Goal: Task Accomplishment & Management: Manage account settings

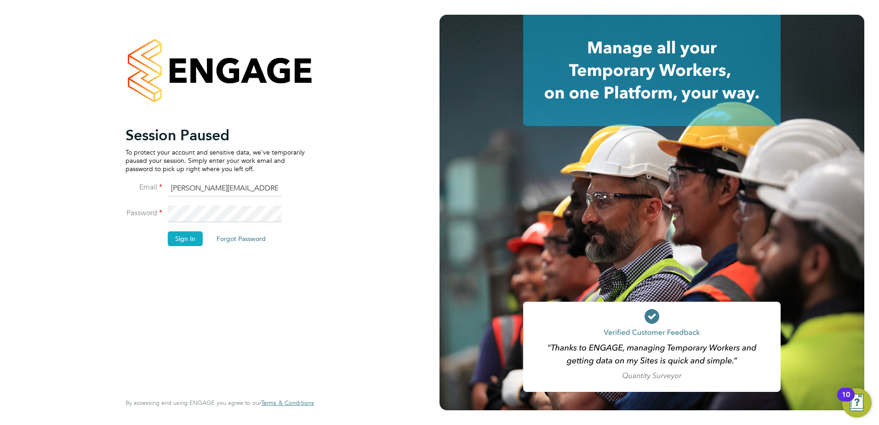
click at [178, 235] on button "Sign In" at bounding box center [185, 238] width 35 height 15
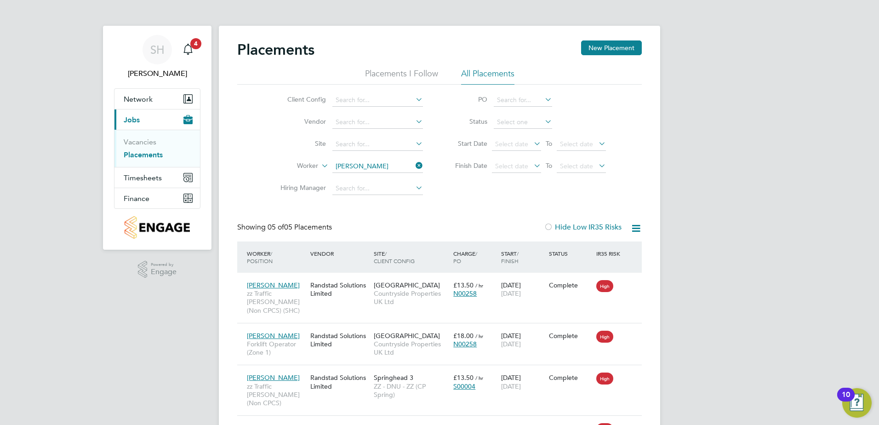
click at [414, 163] on icon at bounding box center [414, 165] width 0 height 13
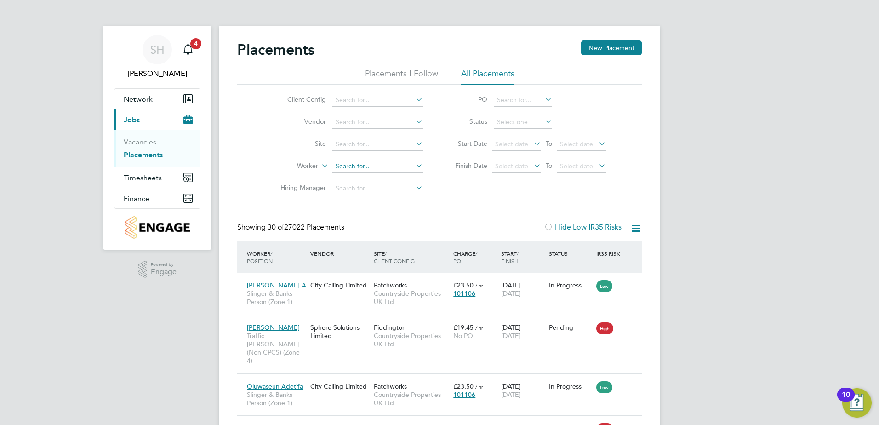
click at [375, 168] on input at bounding box center [377, 166] width 91 height 13
click at [391, 176] on b "Omojate" at bounding box center [404, 179] width 27 height 8
type input "[PERSON_NAME]"
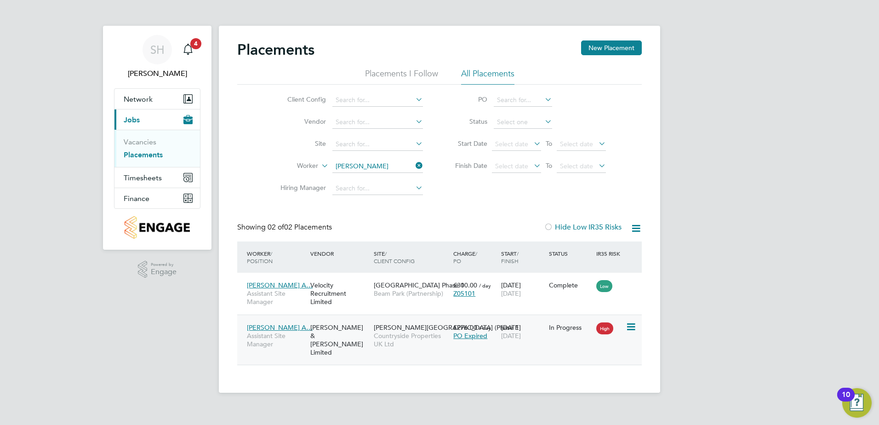
click at [409, 345] on span "Countryside Properties UK Ltd" at bounding box center [411, 339] width 75 height 17
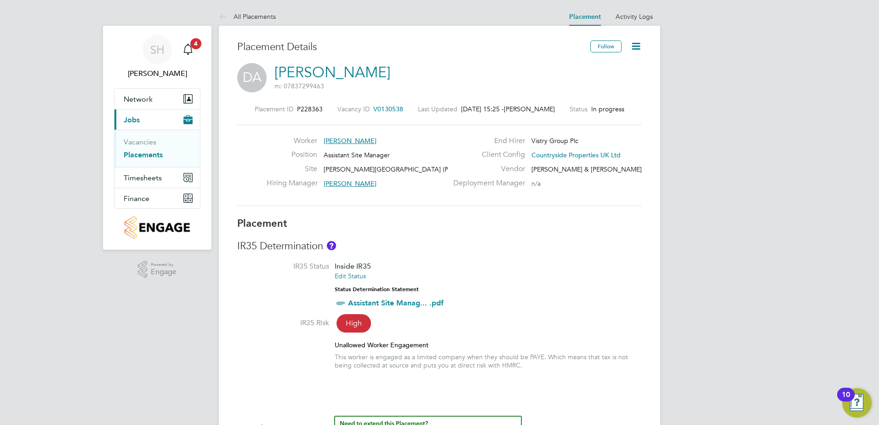
click at [640, 44] on icon at bounding box center [635, 45] width 11 height 11
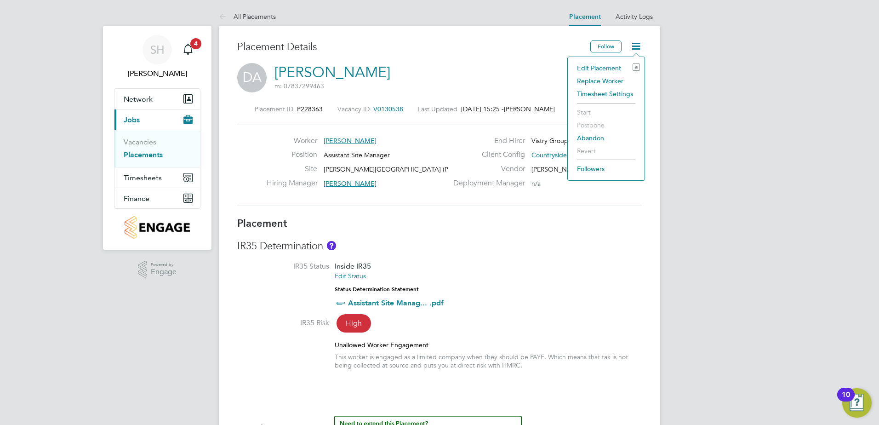
click at [606, 67] on li "Edit Placement e" at bounding box center [606, 68] width 68 height 13
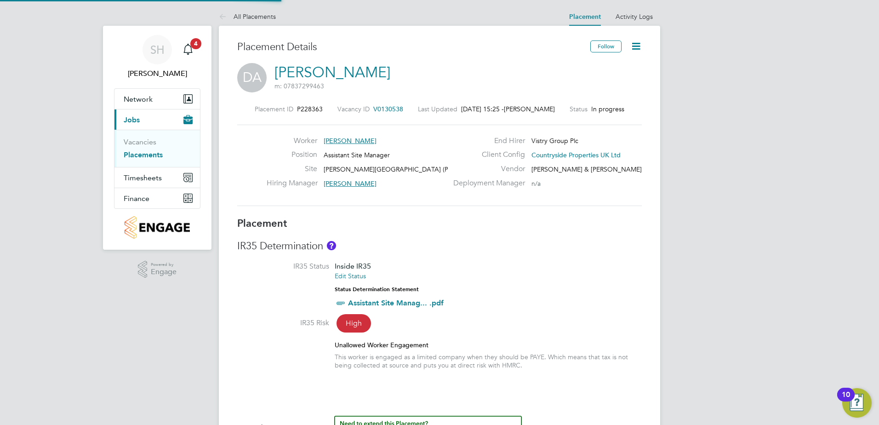
type input "[PERSON_NAME]"
type input "[DATE]"
type input "07:30"
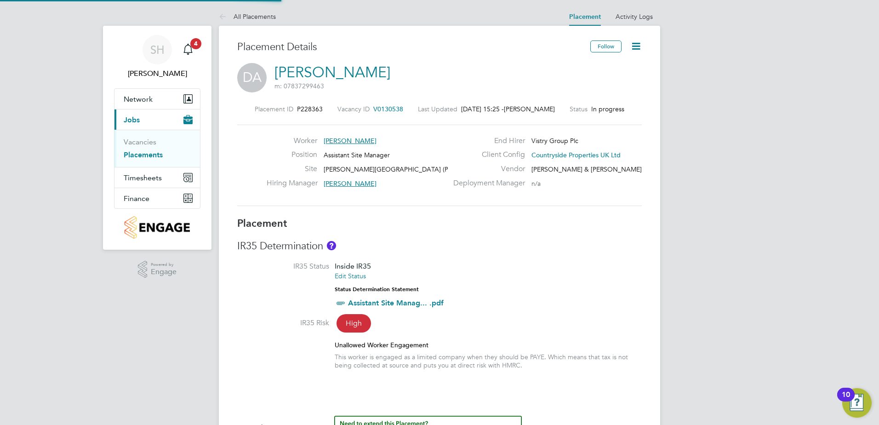
type input "16:30"
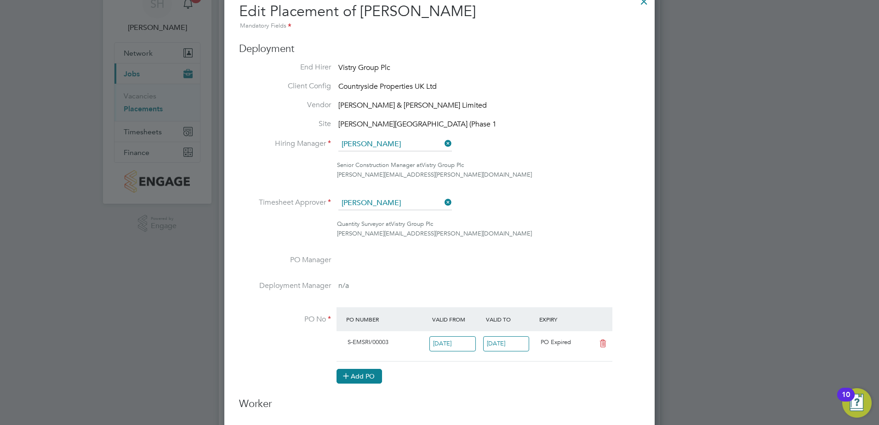
click at [376, 377] on button "Add PO" at bounding box center [360, 376] width 46 height 15
click at [379, 376] on input at bounding box center [382, 373] width 79 height 15
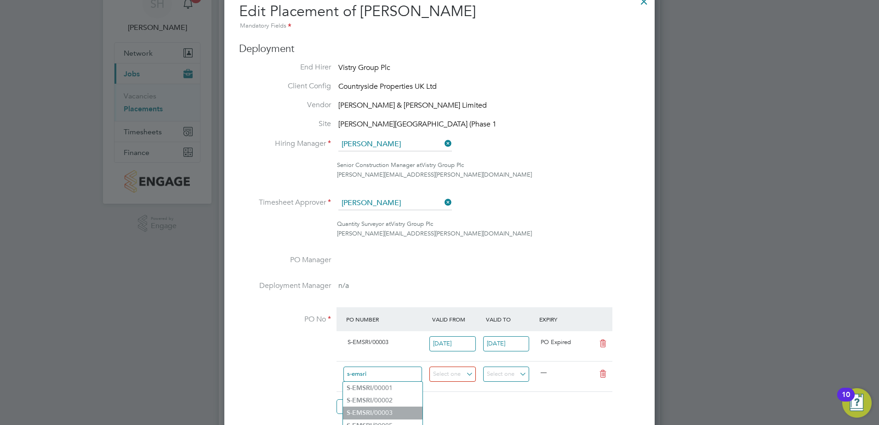
type input "s-emsri"
click at [387, 409] on ul "S-EMSRI /00001 S-EMSRI /00002 S-EMSRI /00003 S-EMSRI /00005 S-EMSRI /00006 Use …" at bounding box center [383, 419] width 80 height 76
click at [391, 372] on input at bounding box center [382, 373] width 79 height 15
drag, startPoint x: 390, startPoint y: 341, endPoint x: 349, endPoint y: 346, distance: 42.1
click at [349, 346] on div "S-EMSRI/00003" at bounding box center [387, 342] width 86 height 15
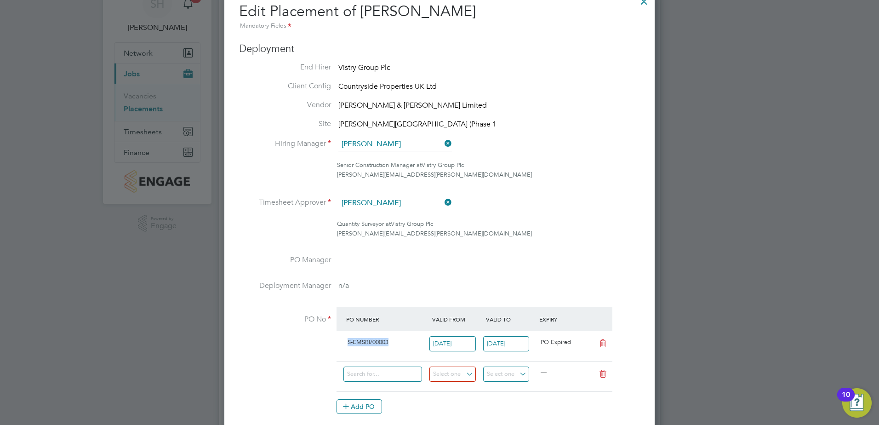
copy span "S-EMSRI/00003"
click at [354, 373] on input at bounding box center [382, 373] width 79 height 15
paste input "S-EMSRI/00003"
type input "S-EMSRI/00003"
click at [383, 386] on ul "S-EMSRI/00003 Use "S-EMSRI/00003"" at bounding box center [383, 387] width 80 height 13
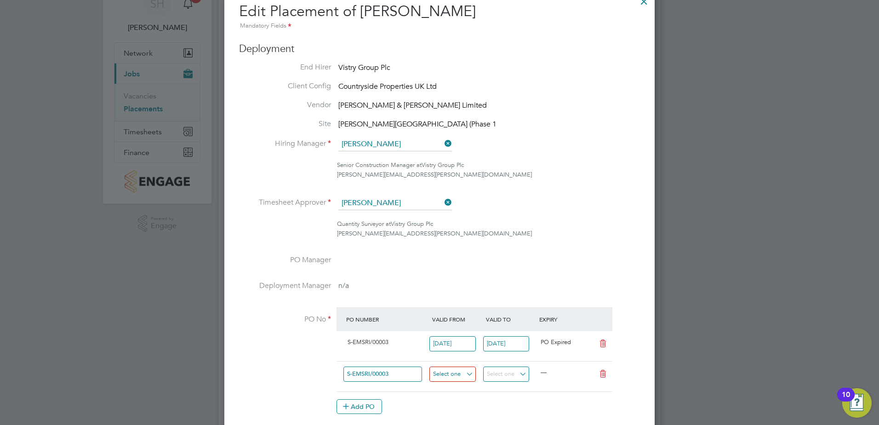
click at [444, 373] on input at bounding box center [452, 373] width 46 height 15
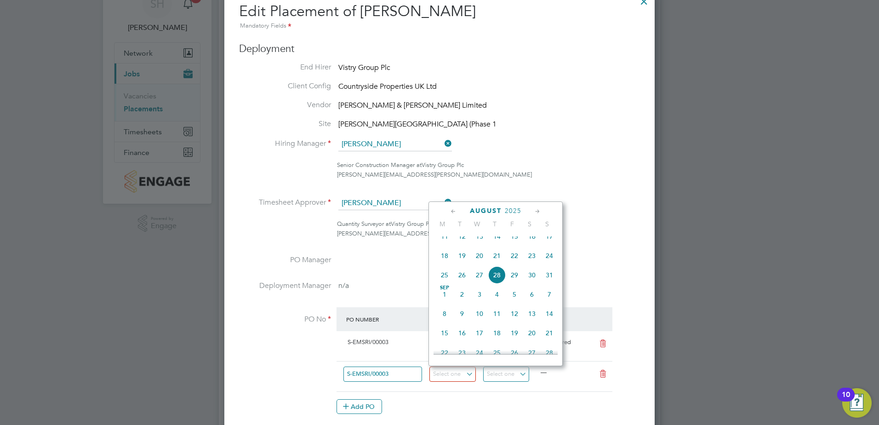
click at [452, 211] on icon at bounding box center [453, 211] width 9 height 10
click at [463, 245] on span "[DATE]" at bounding box center [461, 239] width 17 height 17
type input "[DATE]"
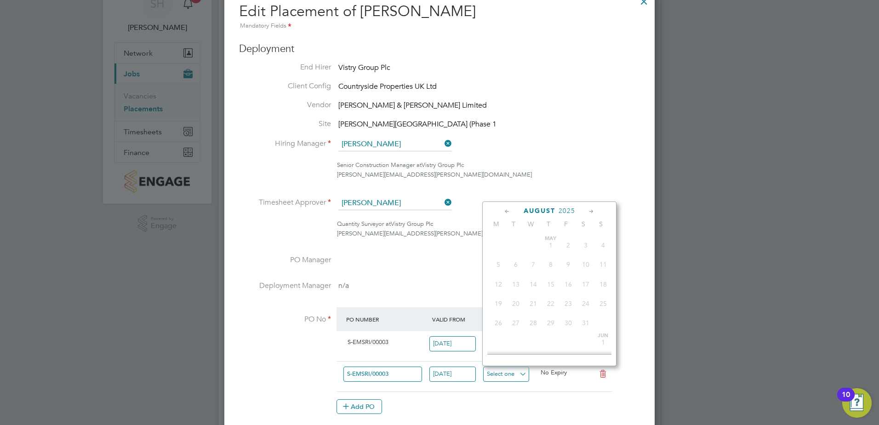
click at [523, 372] on input at bounding box center [506, 373] width 46 height 15
click at [589, 212] on icon at bounding box center [591, 211] width 9 height 10
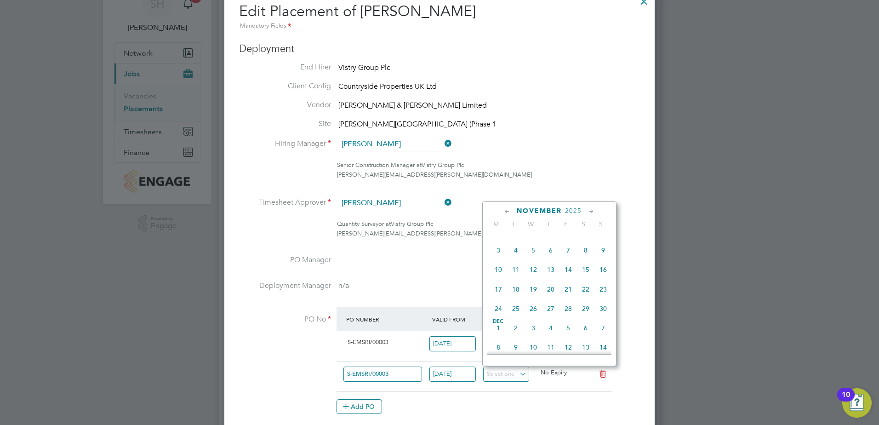
click at [589, 212] on icon at bounding box center [591, 211] width 9 height 10
click at [536, 315] on span "31" at bounding box center [533, 305] width 17 height 17
type input "[DATE]"
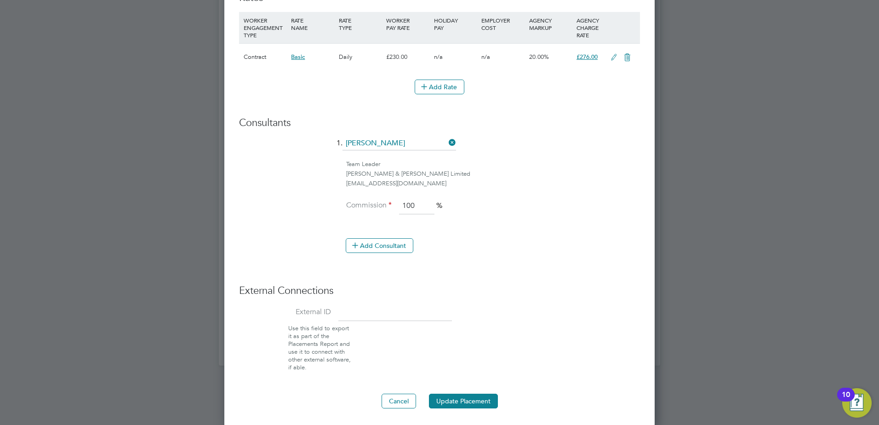
scroll to position [648, 0]
click at [465, 401] on button "Update Placement" at bounding box center [463, 399] width 69 height 15
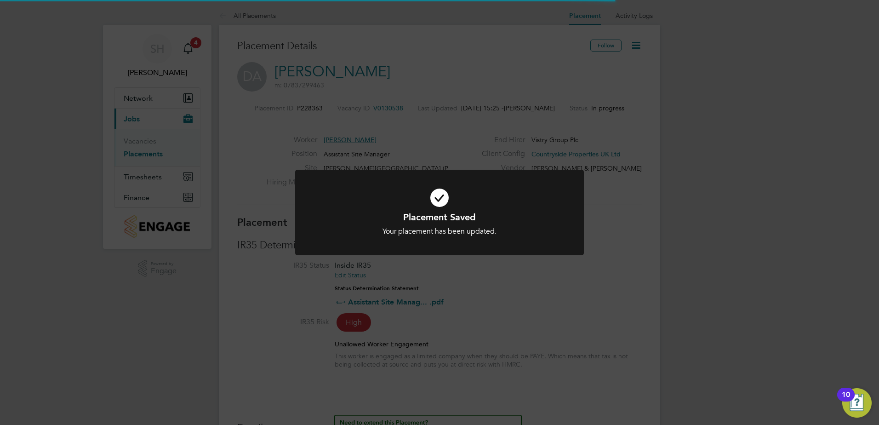
scroll to position [5, 5]
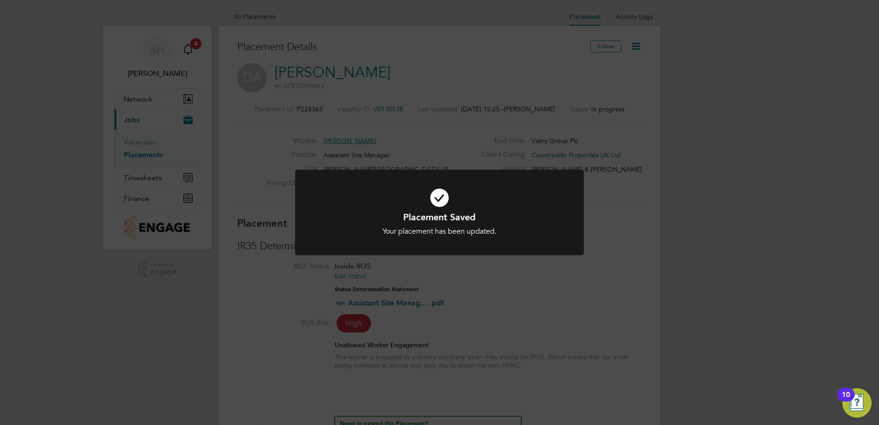
click at [631, 216] on div "Placement Saved Your placement has been updated. Cancel Okay" at bounding box center [439, 212] width 879 height 425
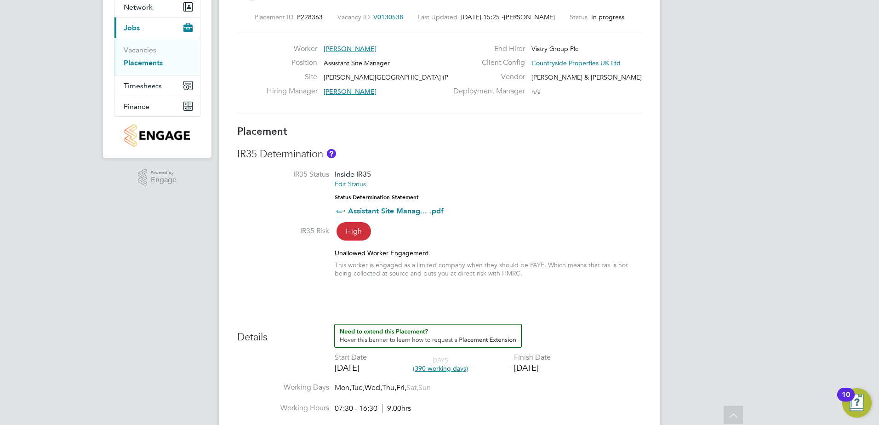
scroll to position [138, 0]
